Goal: Task Accomplishment & Management: Use online tool/utility

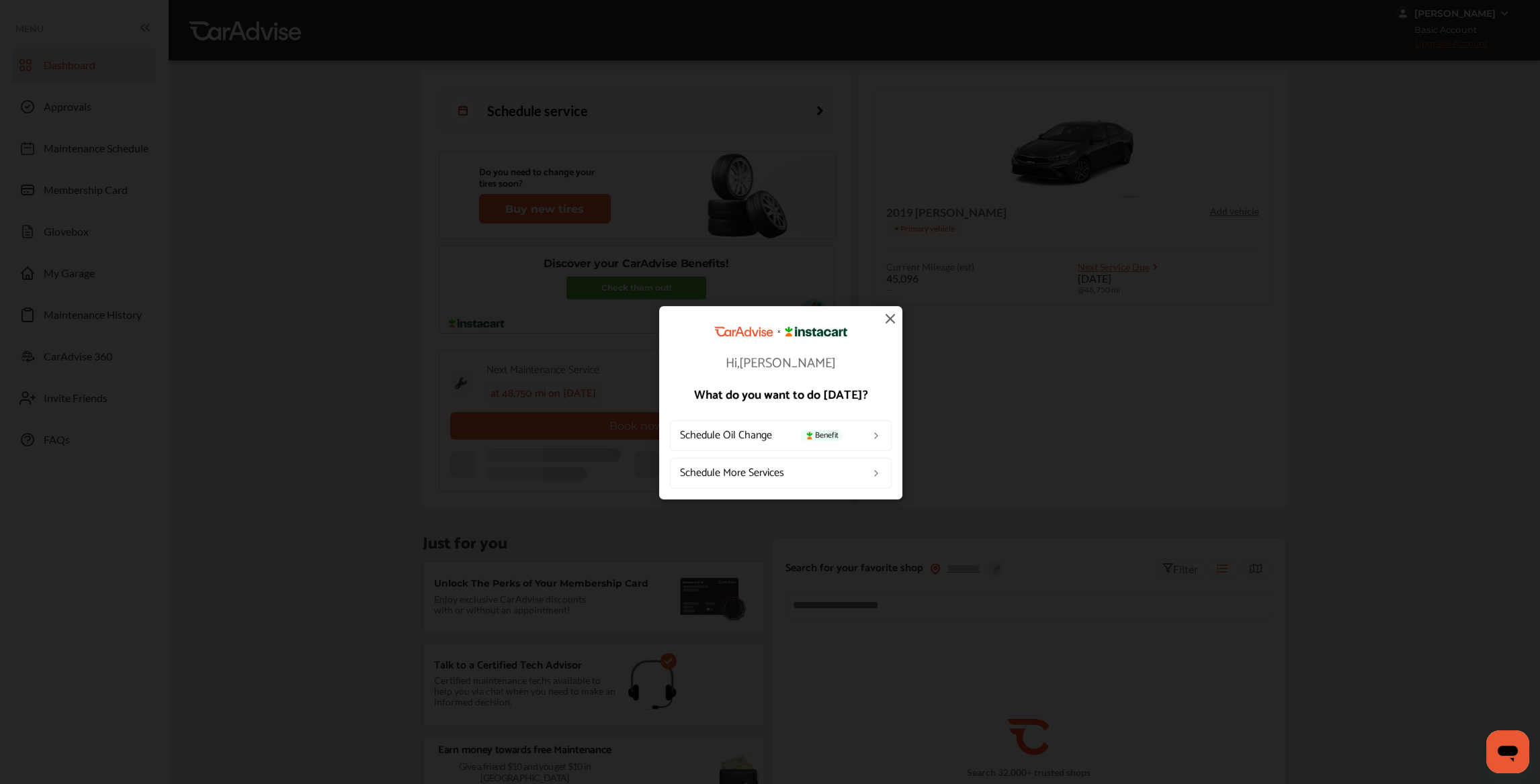
click at [892, 314] on img at bounding box center [891, 318] width 17 height 17
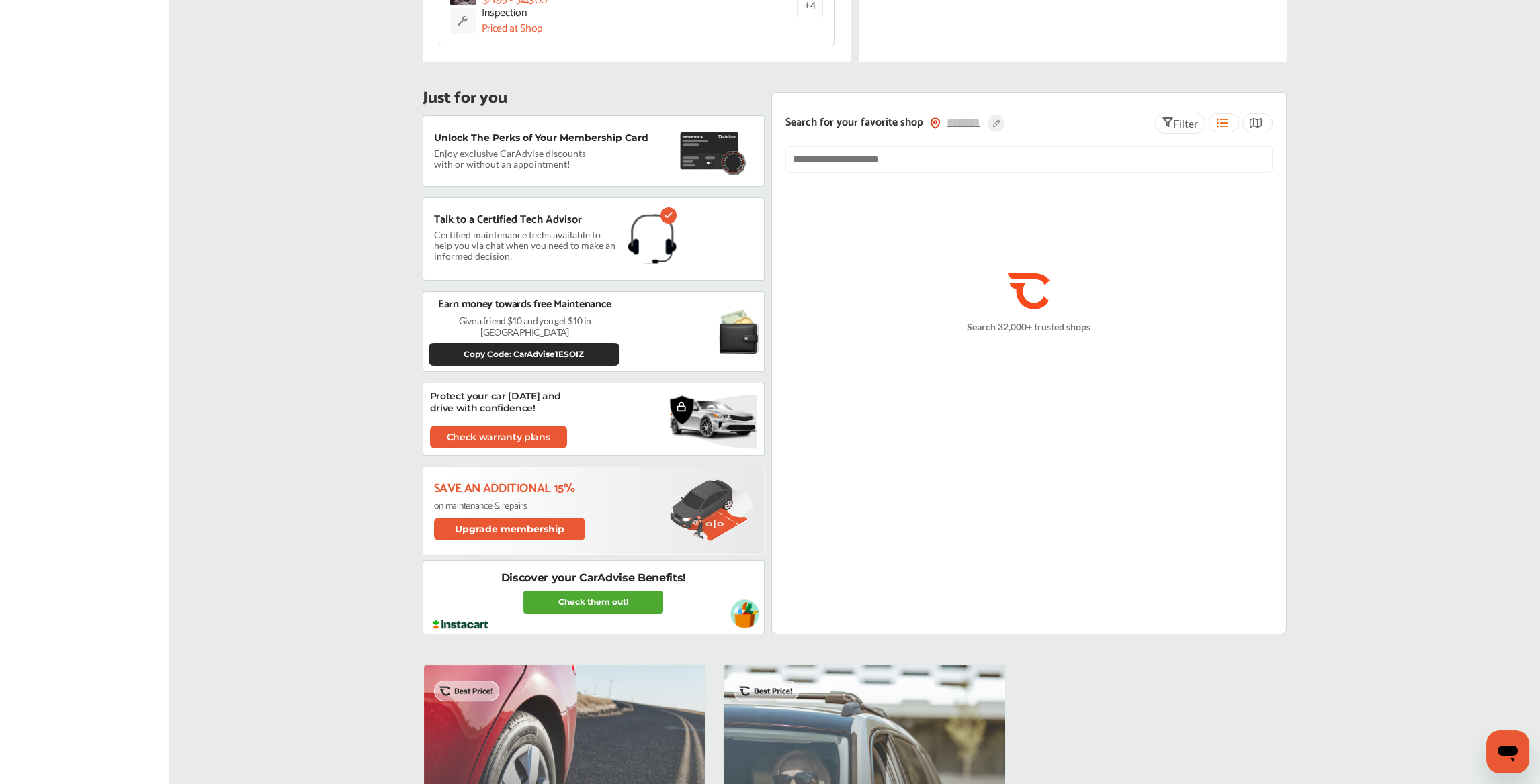
scroll to position [403, 0]
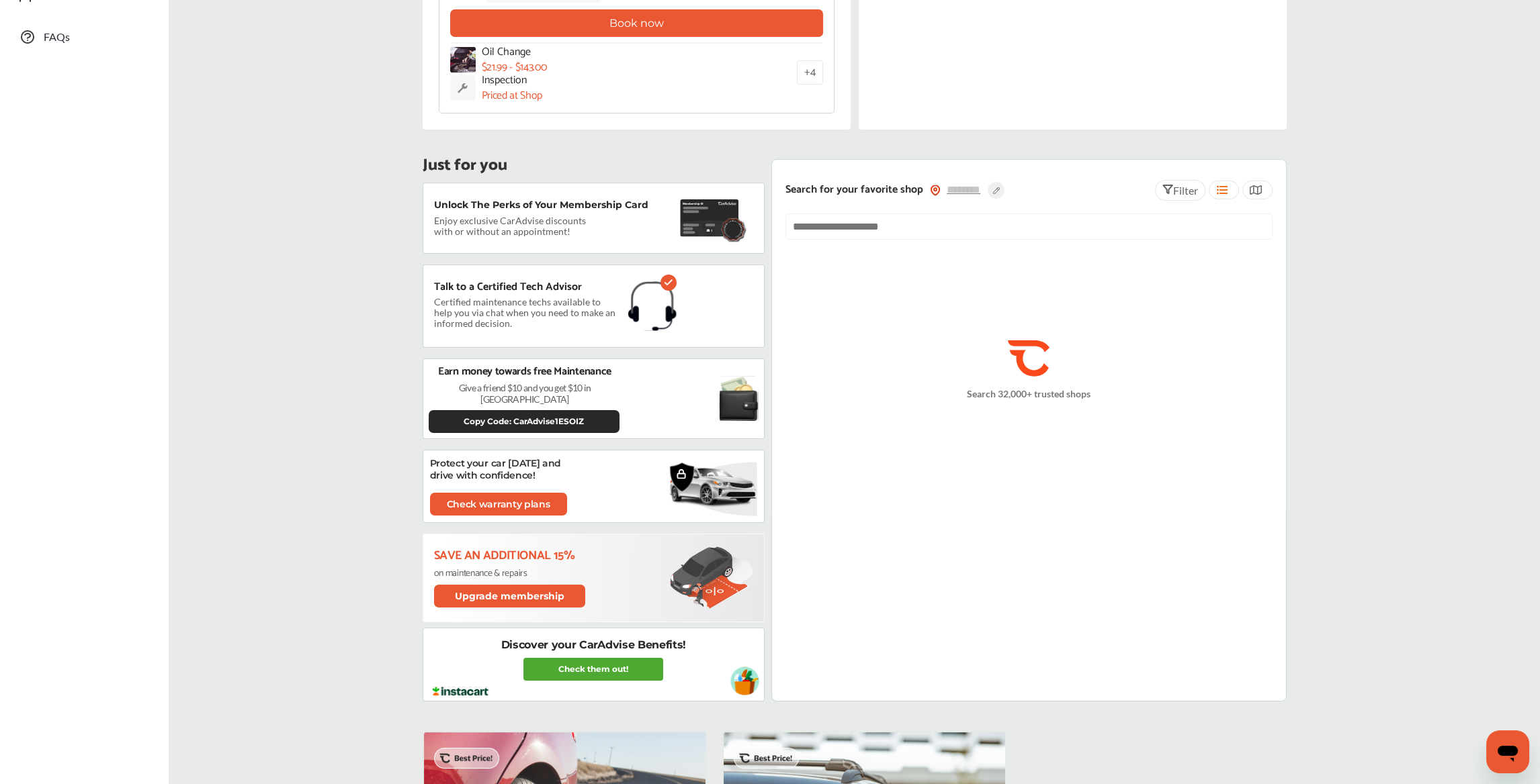
click at [1459, 460] on div "Schedule service Do you need to change your tires soon? Buy new tires Discover …" at bounding box center [853, 623] width 1364 height 1912
